Goal: Transaction & Acquisition: Book appointment/travel/reservation

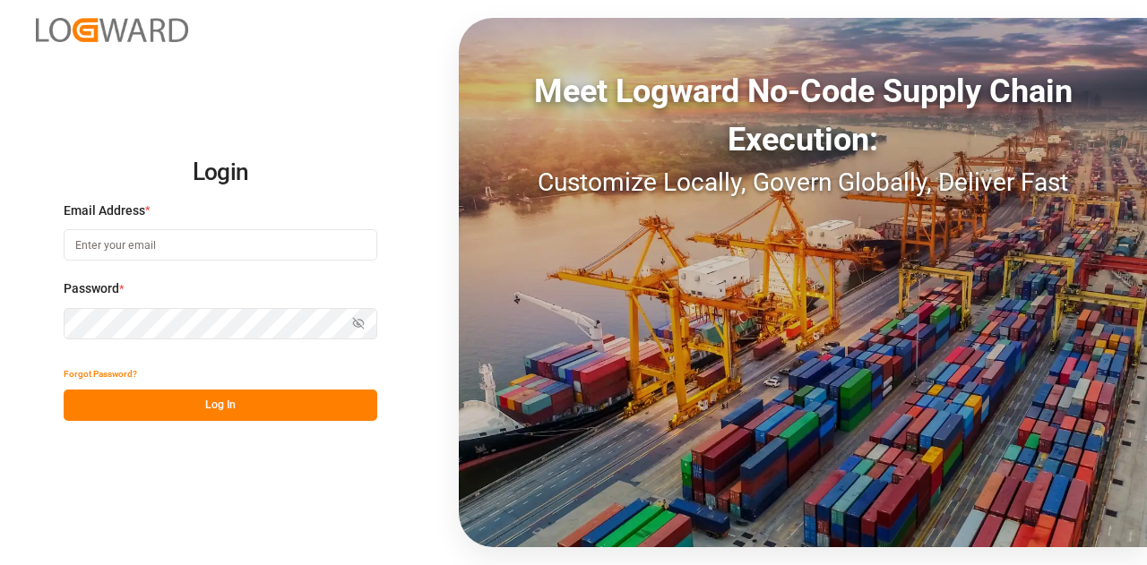
click at [163, 240] on input at bounding box center [221, 244] width 314 height 31
type input "[EMAIL_ADDRESS][DOMAIN_NAME]"
click at [270, 405] on button "Log In" at bounding box center [221, 405] width 314 height 31
click at [357, 325] on icon "button" at bounding box center [358, 323] width 13 height 13
click at [225, 401] on button "Log In" at bounding box center [221, 405] width 314 height 31
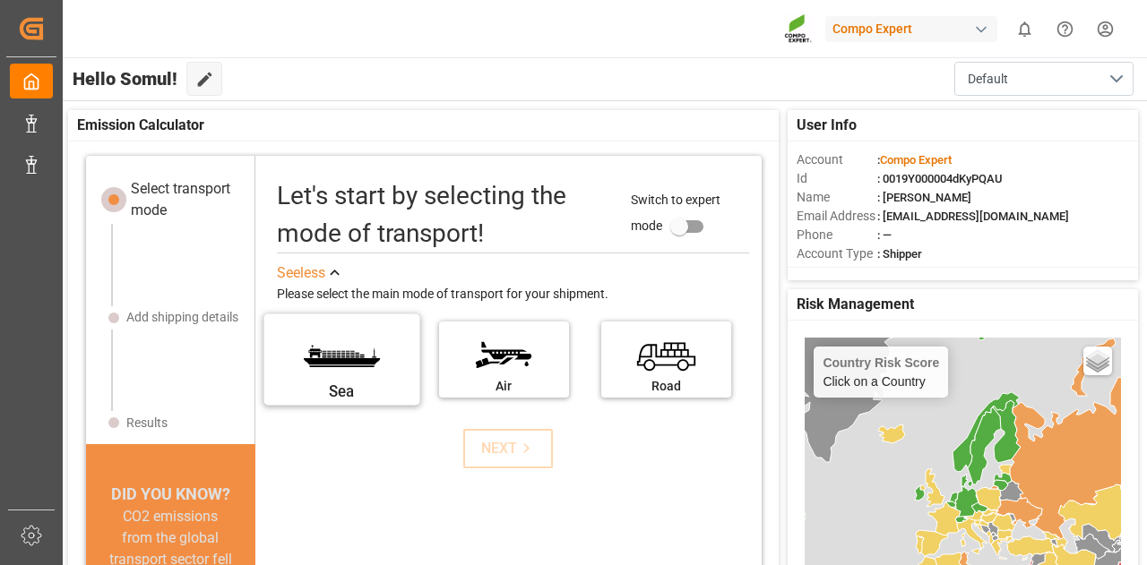
click at [295, 377] on label "Sea" at bounding box center [341, 353] width 134 height 75
click at [0, 0] on input "Sea" at bounding box center [0, 0] width 0 height 0
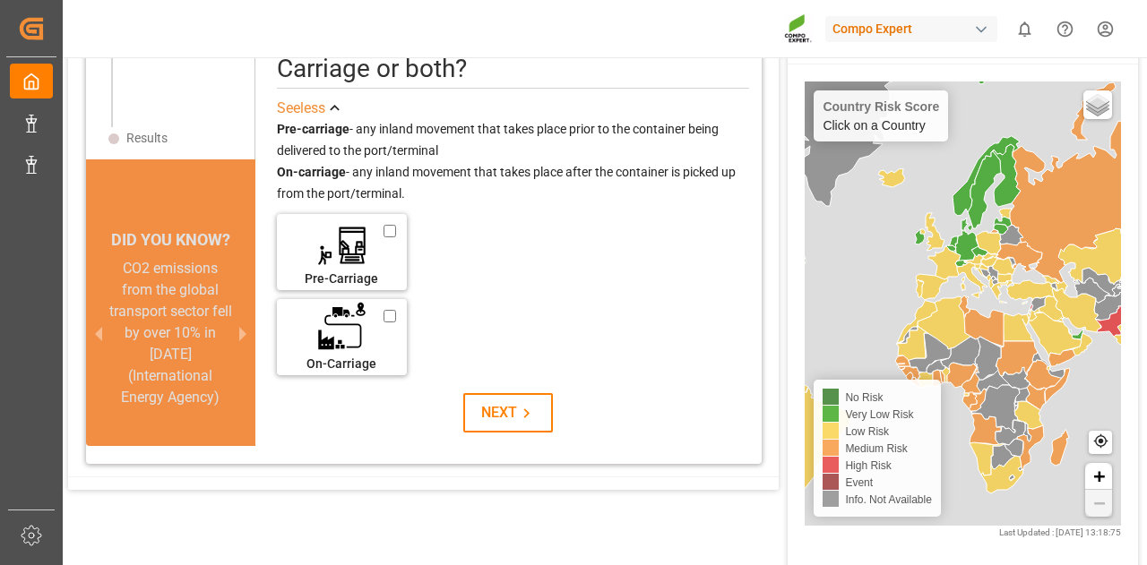
scroll to position [259, 0]
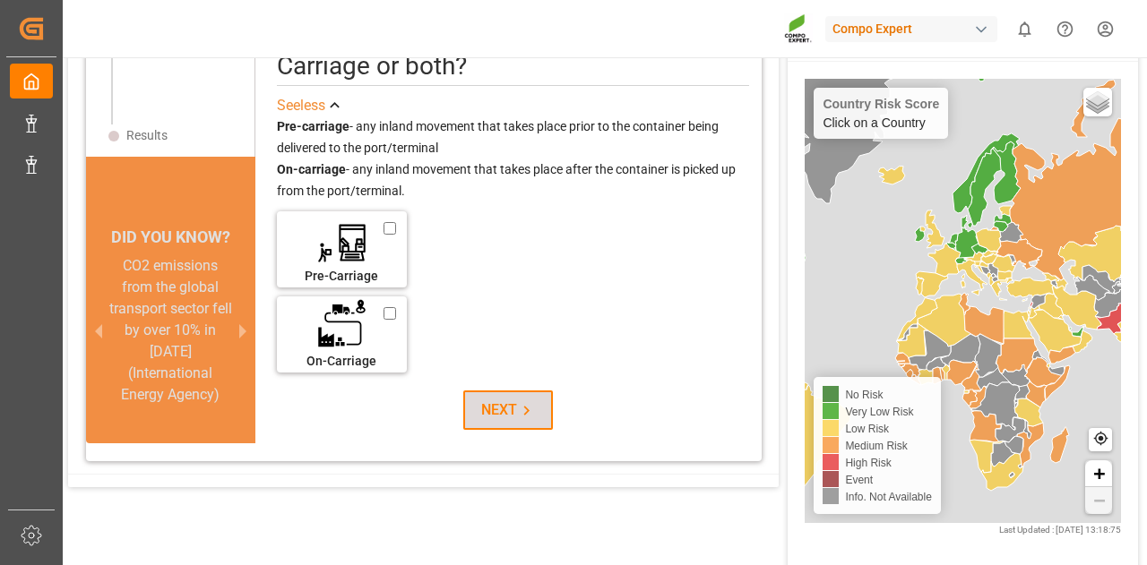
click at [500, 412] on div "NEXT" at bounding box center [508, 411] width 55 height 22
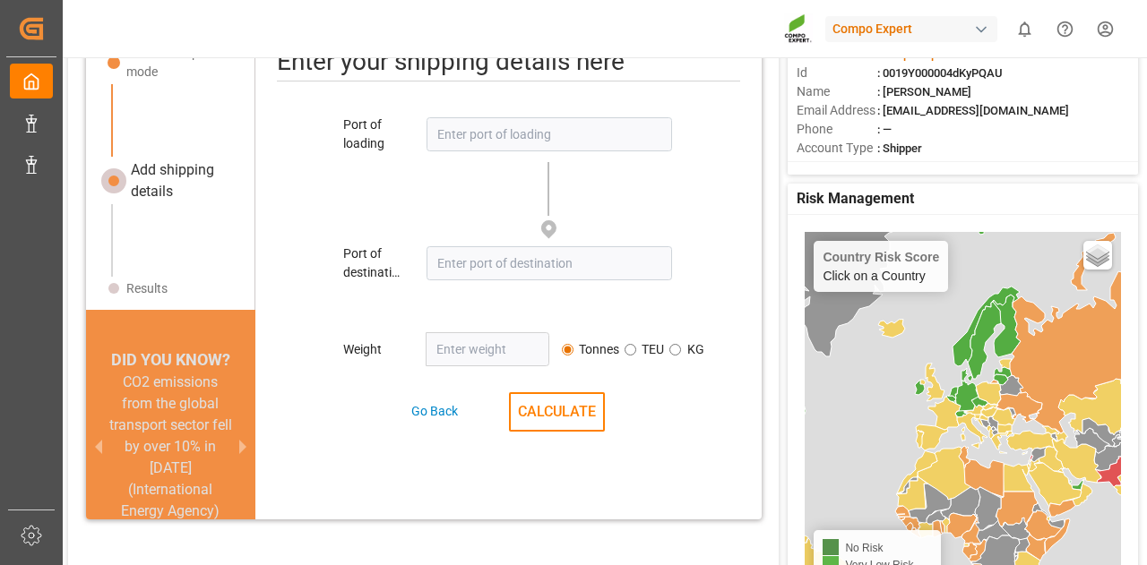
scroll to position [87, 0]
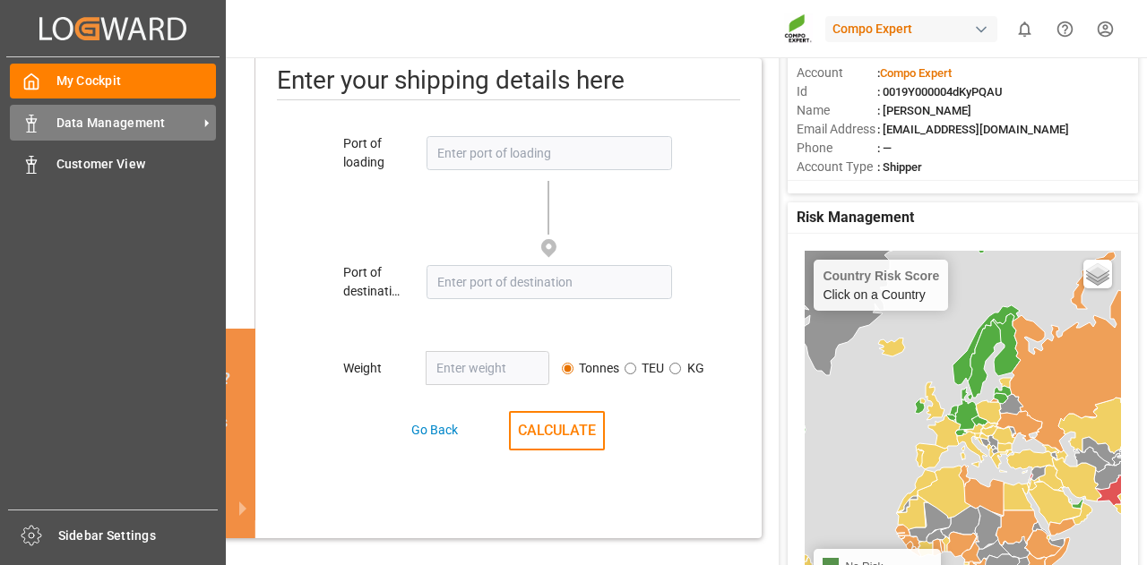
click at [56, 133] on div "Data Management Data Management" at bounding box center [113, 122] width 206 height 35
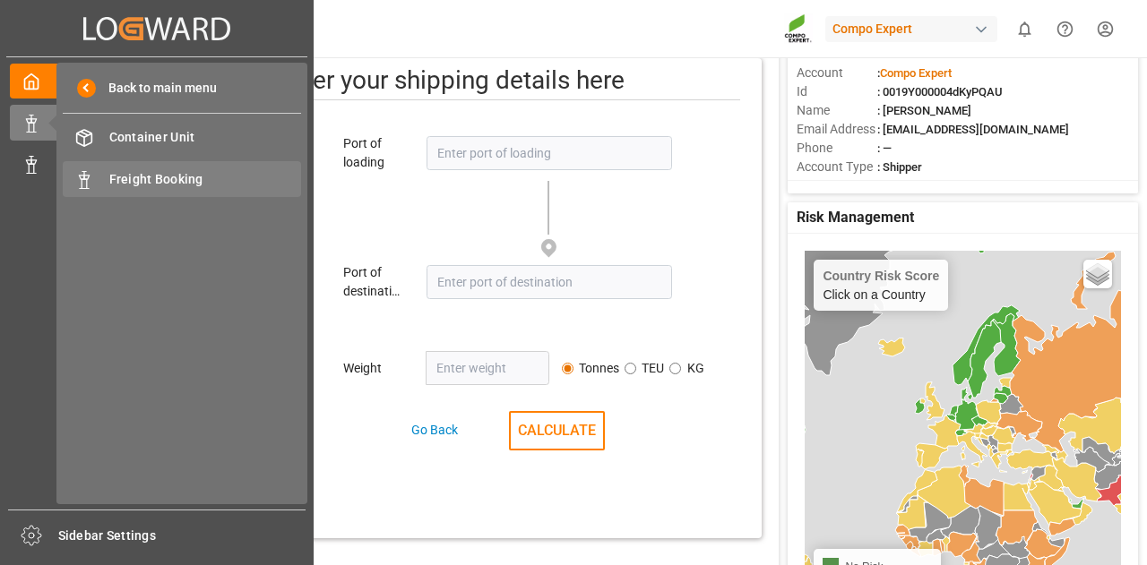
click at [109, 174] on span "Freight Booking" at bounding box center [205, 179] width 193 height 19
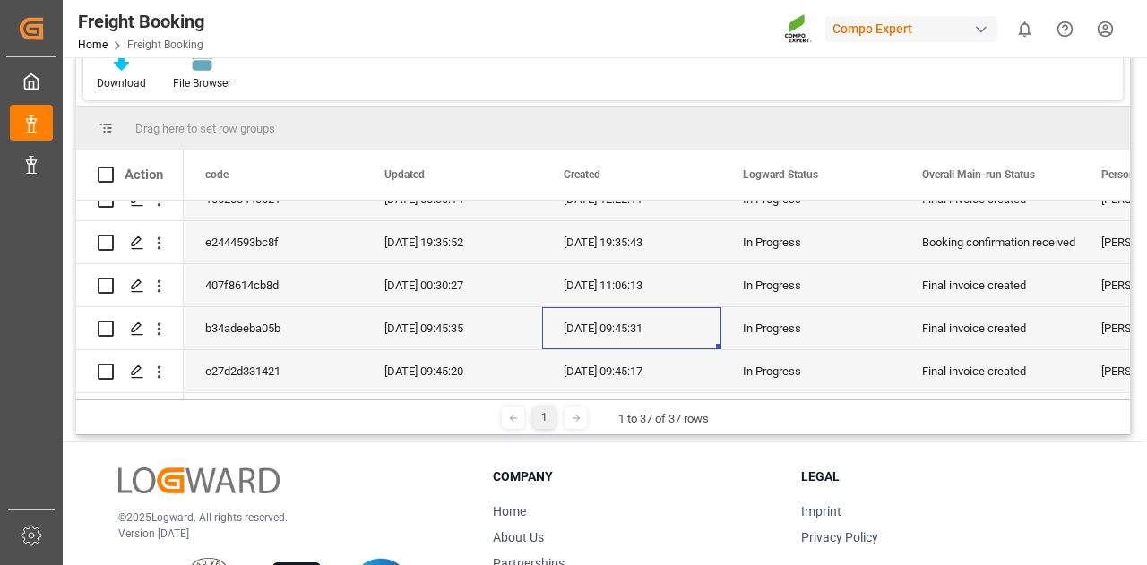
click at [652, 331] on div "[DATE] 09:45:31" at bounding box center [631, 328] width 179 height 42
